Goal: Task Accomplishment & Management: Use online tool/utility

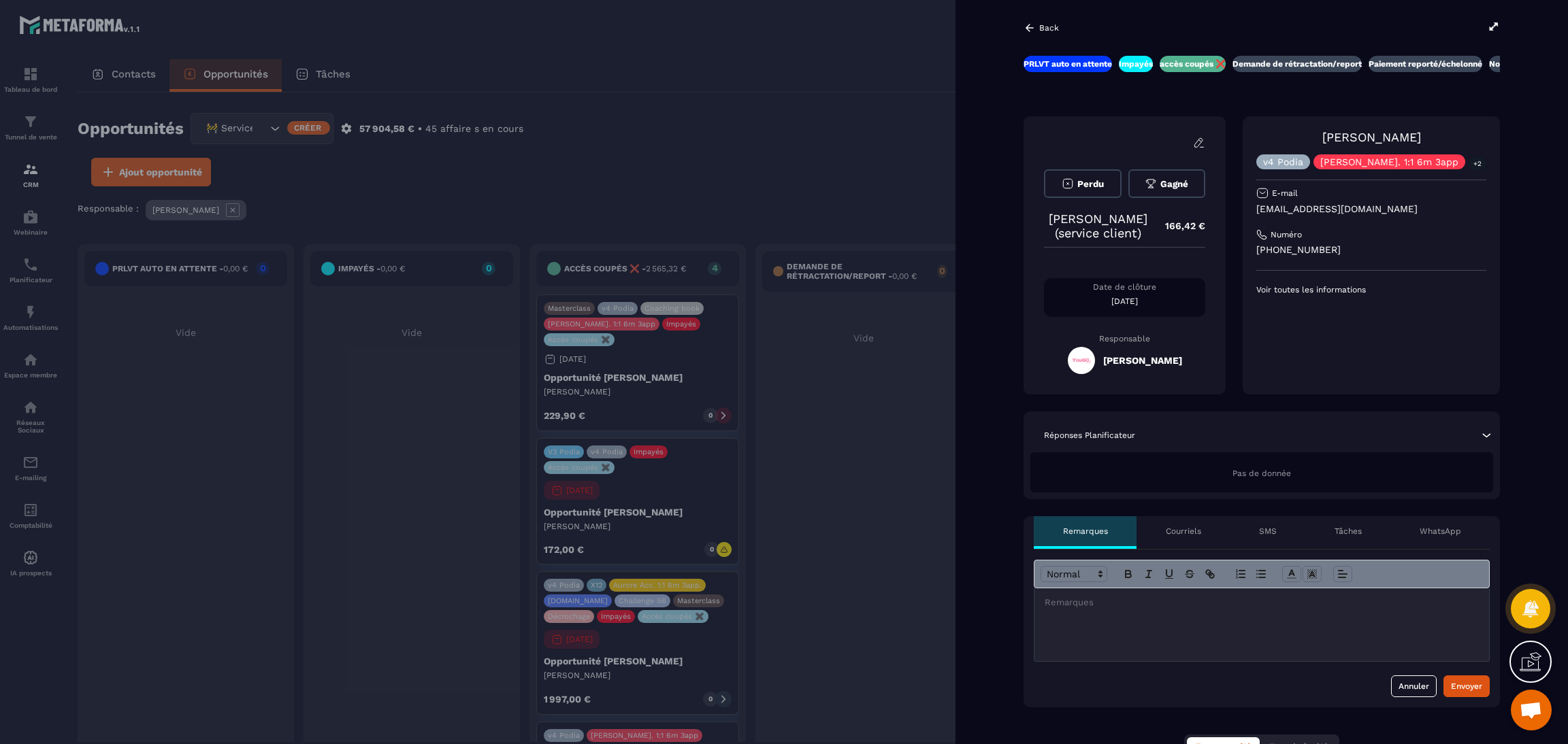
scroll to position [96, 0]
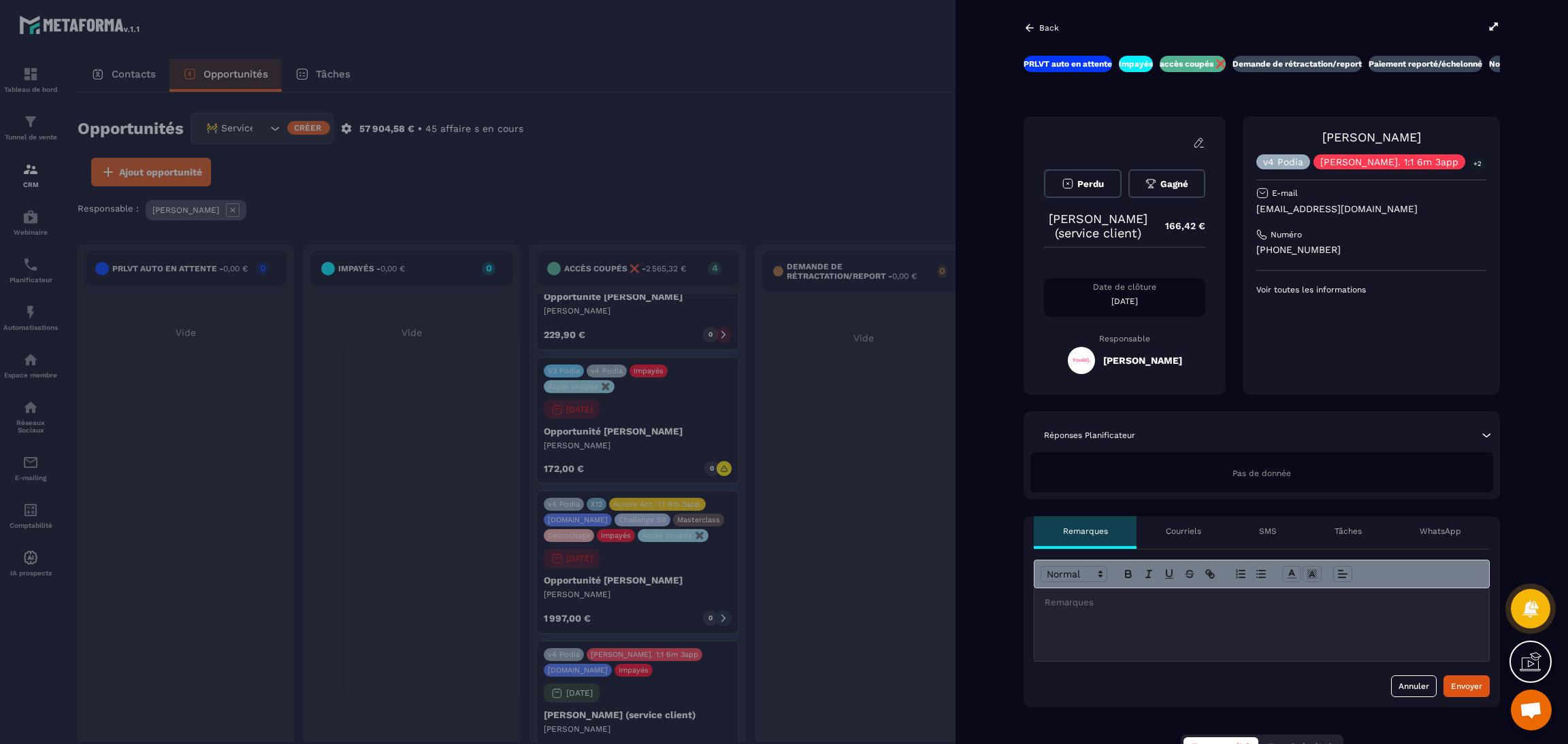
click at [777, 89] on div at bounding box center [784, 372] width 1568 height 744
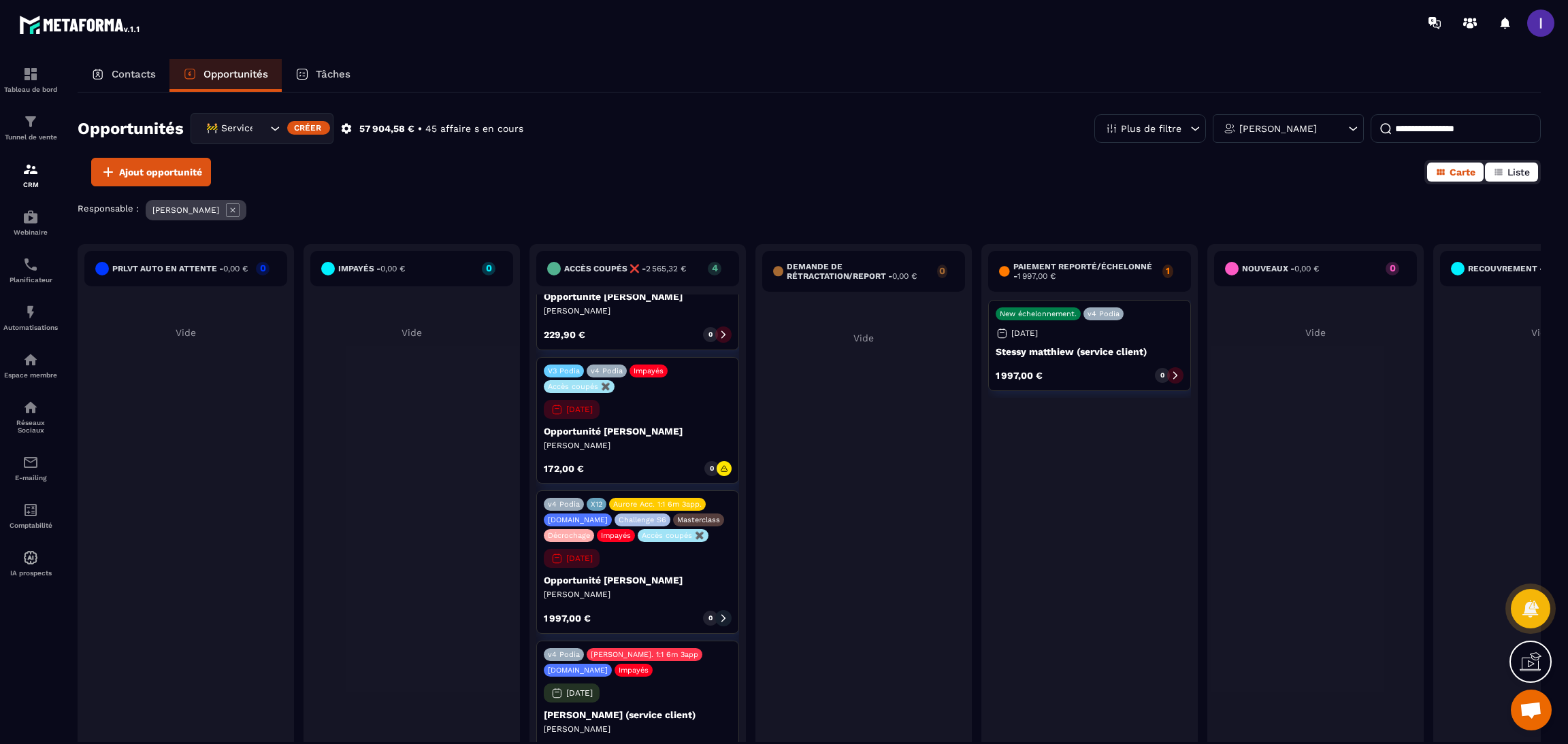
click at [1501, 175] on icon "button" at bounding box center [1498, 172] width 8 height 6
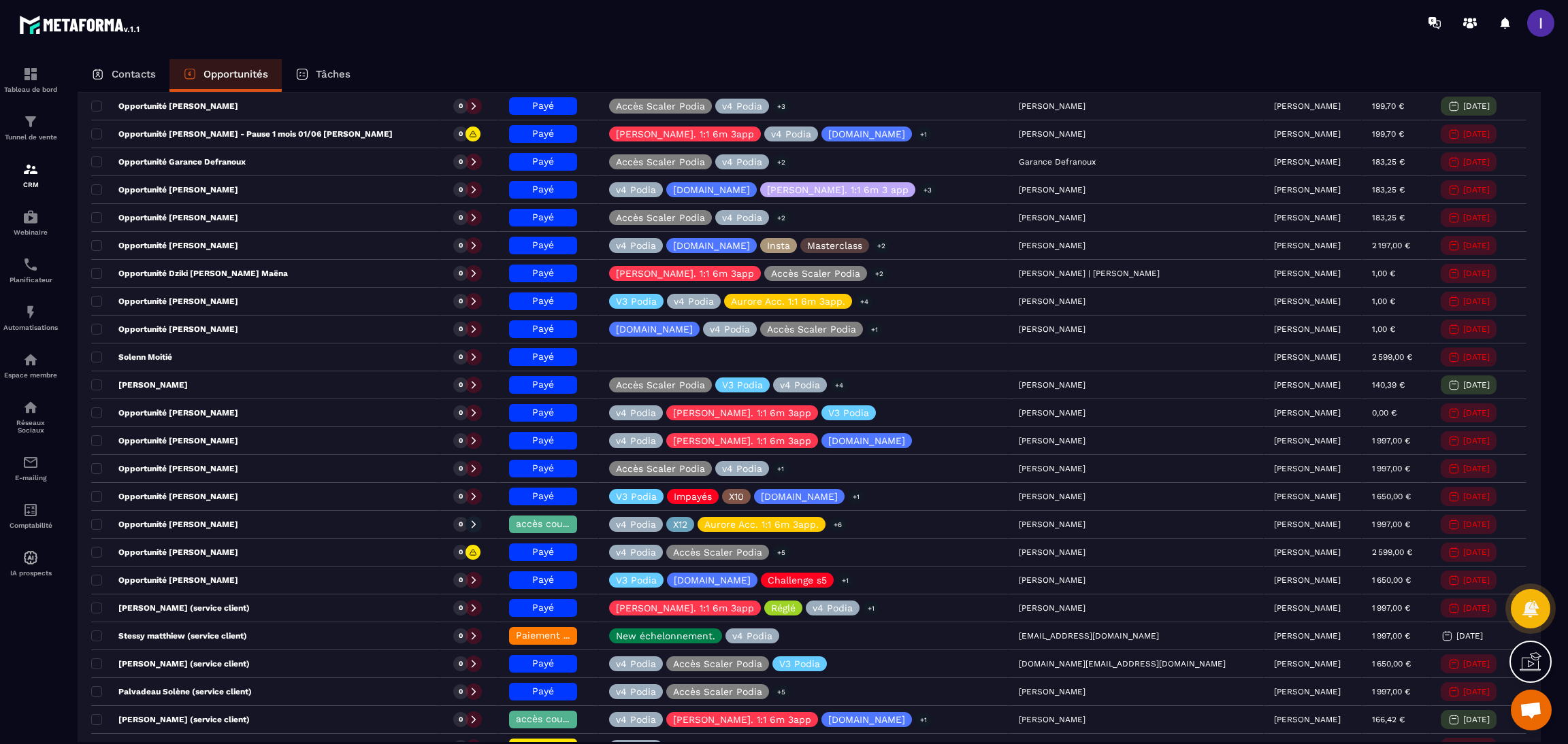
scroll to position [816, 0]
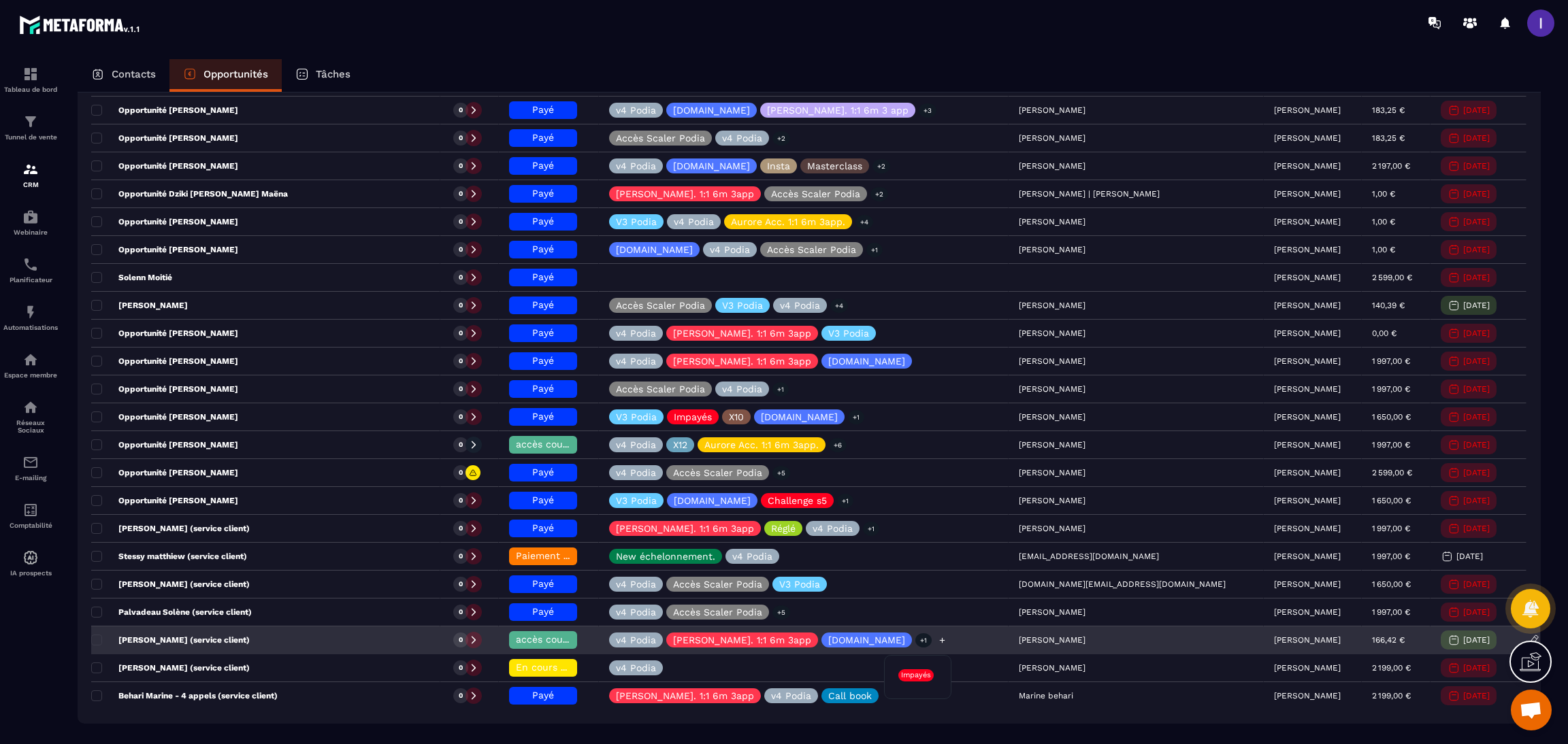
click at [938, 645] on icon at bounding box center [942, 641] width 9 height 9
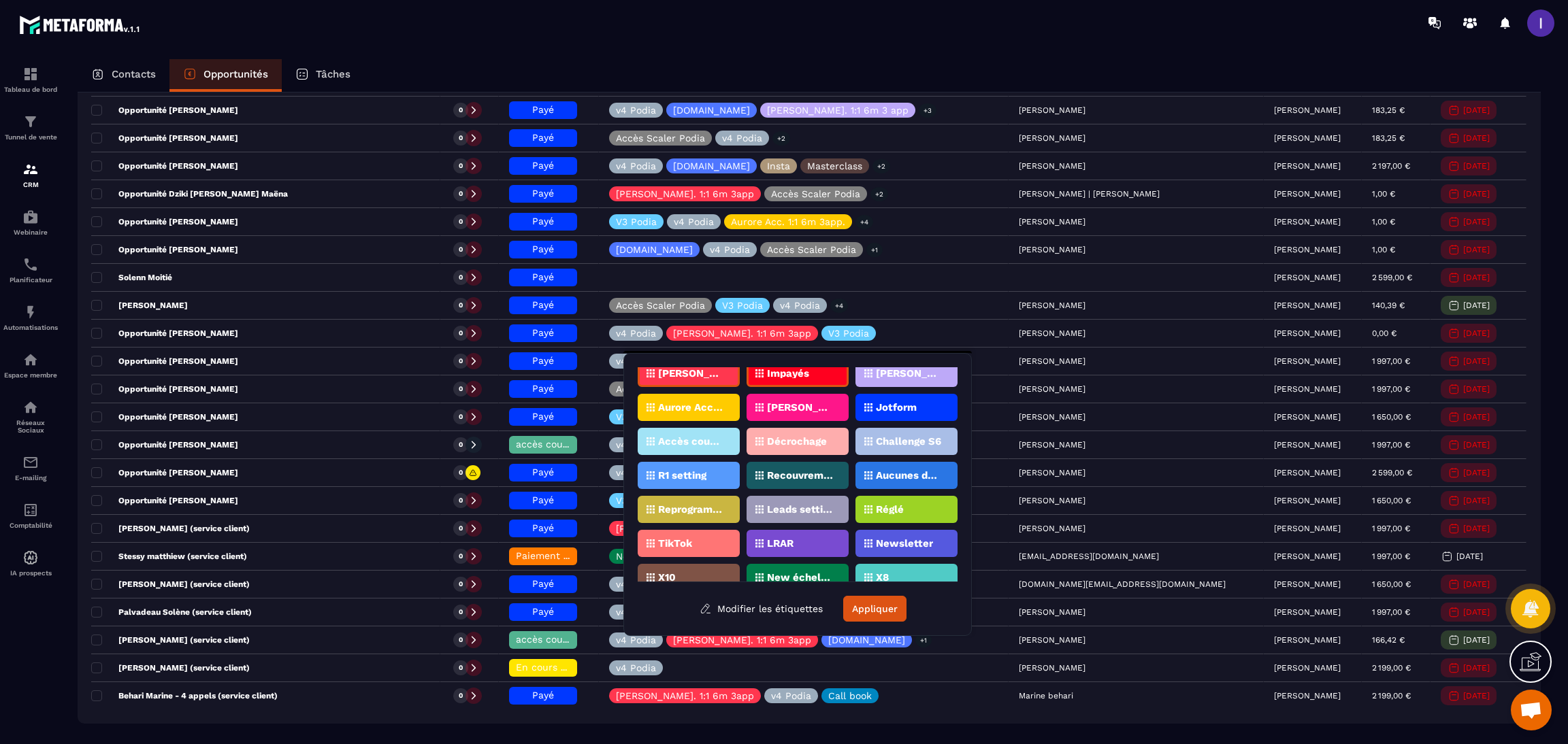
scroll to position [75, 0]
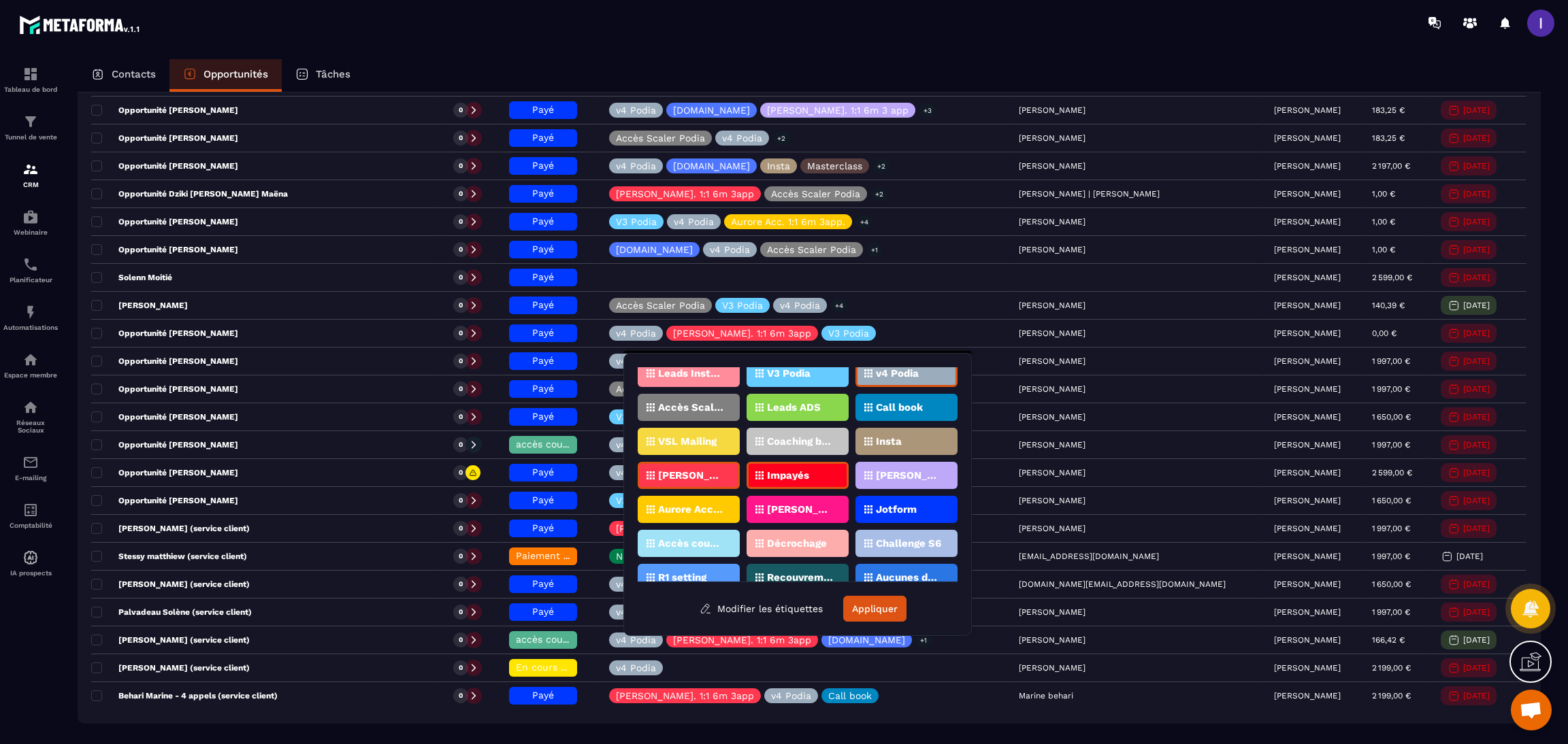
click at [709, 540] on p "Accès coupés ✖️" at bounding box center [691, 543] width 66 height 10
drag, startPoint x: 891, startPoint y: 596, endPoint x: 952, endPoint y: 10, distance: 589.2
click at [891, 596] on button "Appliquer" at bounding box center [875, 609] width 63 height 26
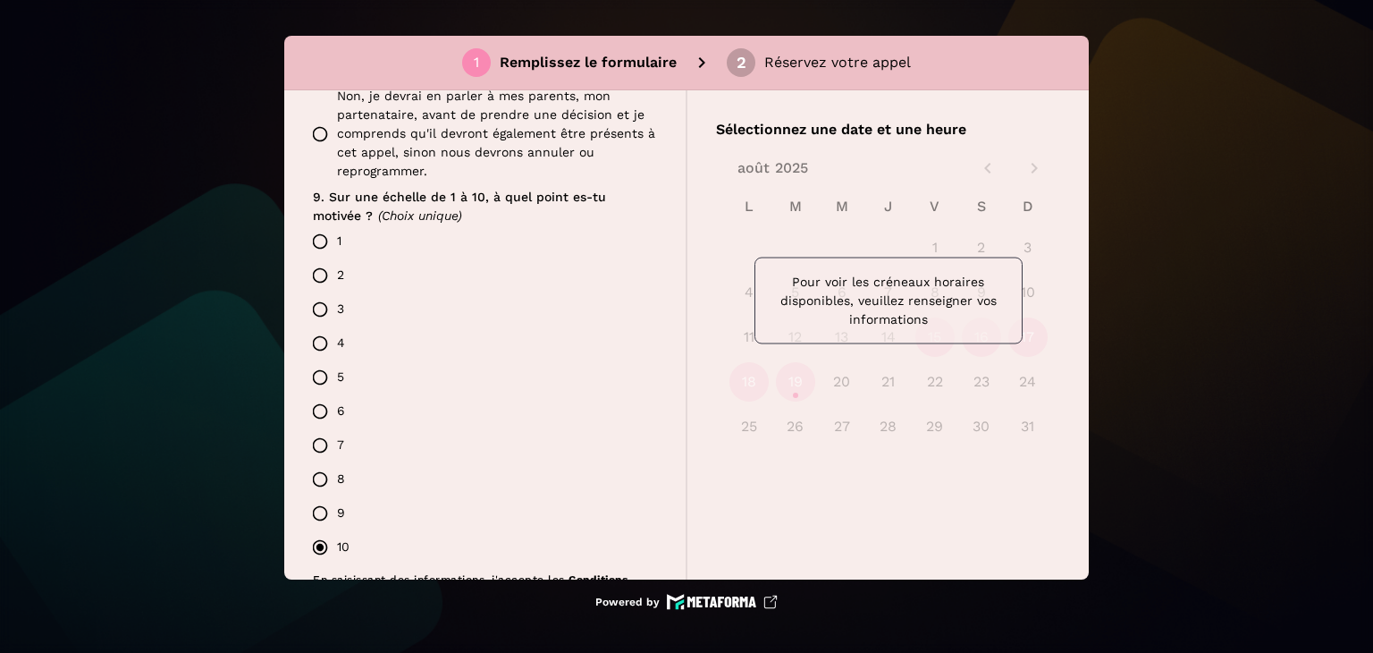
scroll to position [1718, 0]
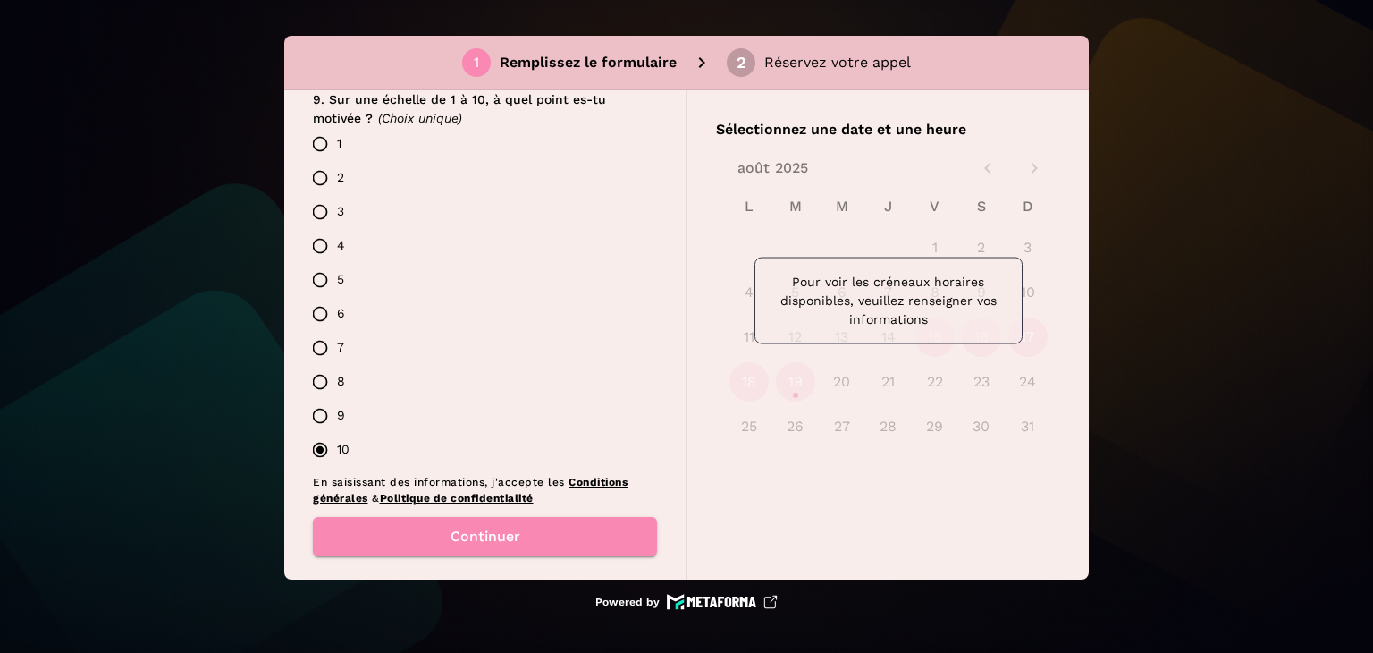
click at [502, 518] on button "Continuer" at bounding box center [485, 536] width 344 height 39
